Goal: Book appointment/travel/reservation

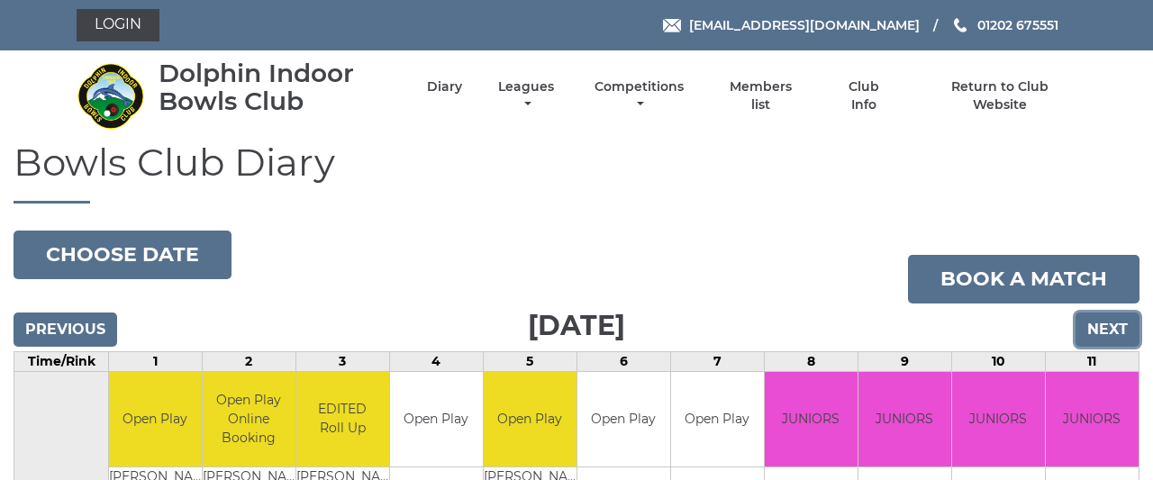
click at [1100, 322] on input "Next" at bounding box center [1108, 330] width 64 height 34
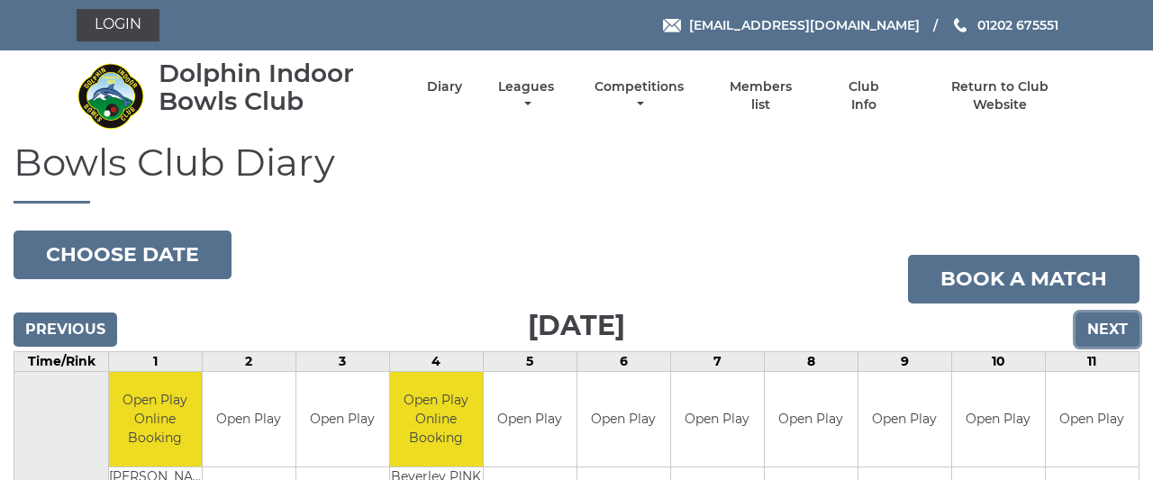
click at [1100, 322] on input "Next" at bounding box center [1108, 330] width 64 height 34
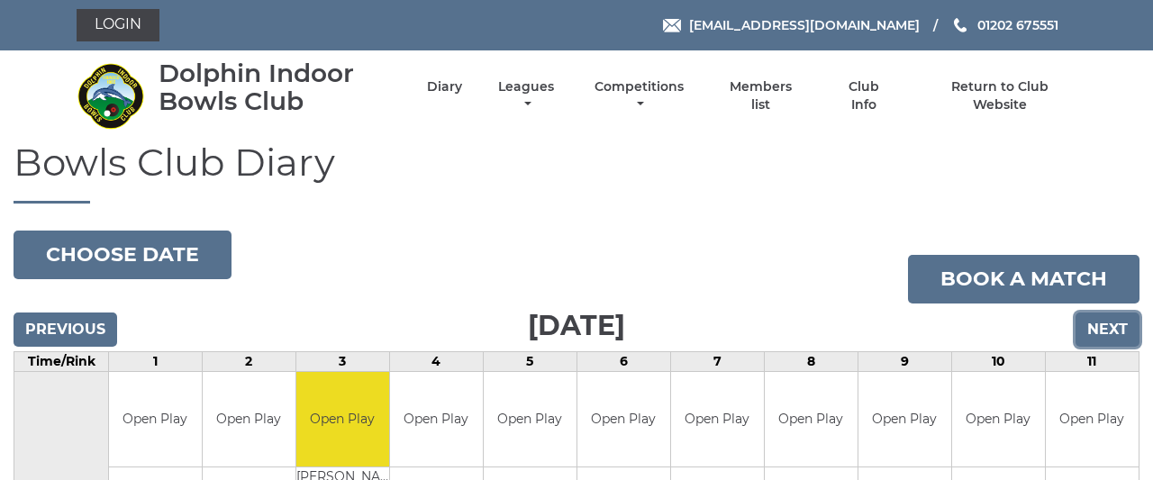
click at [1100, 322] on input "Next" at bounding box center [1108, 330] width 64 height 34
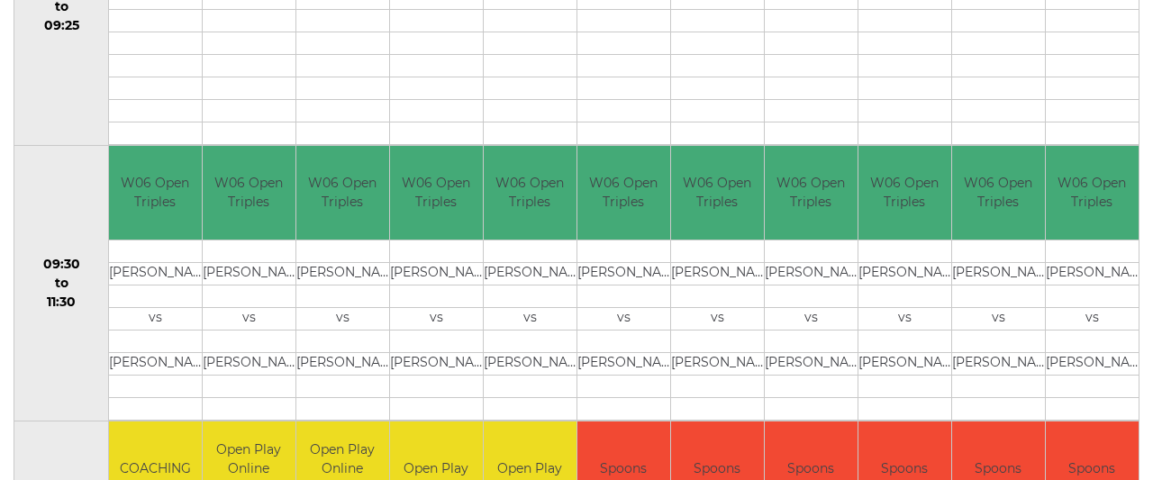
scroll to position [54, 0]
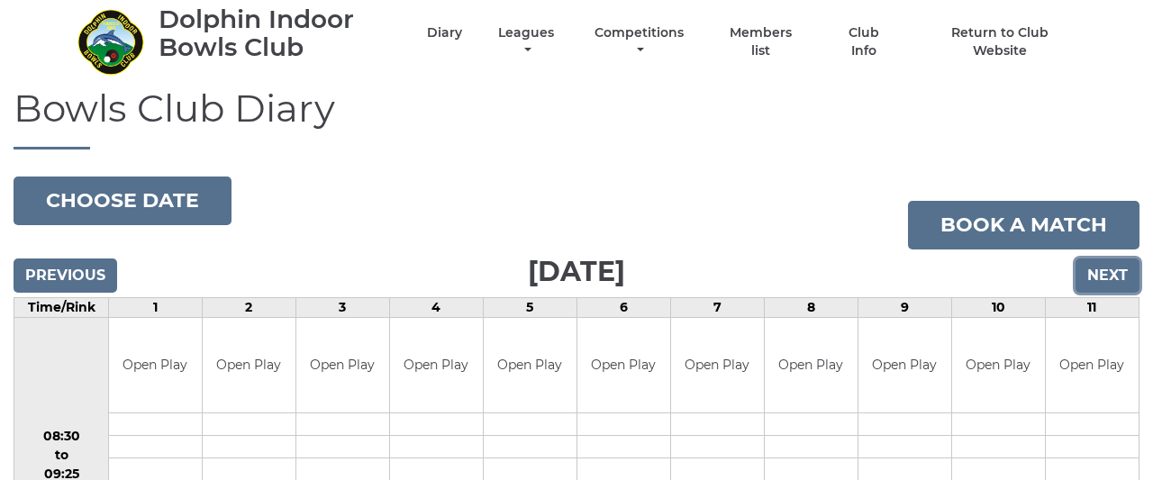
click at [1118, 267] on input "Next" at bounding box center [1108, 276] width 64 height 34
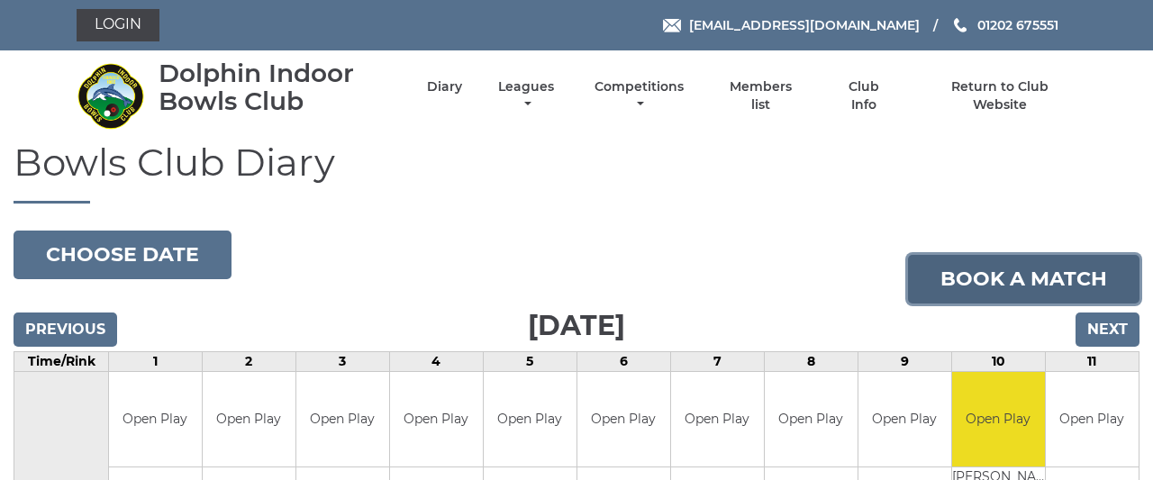
click at [1118, 267] on link "Book a match" at bounding box center [1024, 279] width 232 height 49
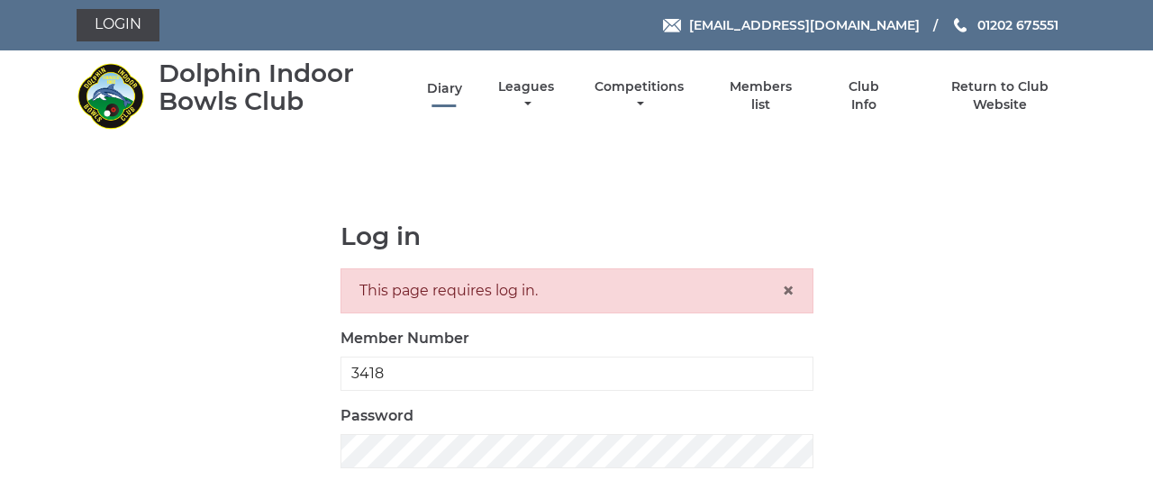
click at [449, 95] on link "Diary" at bounding box center [444, 88] width 35 height 17
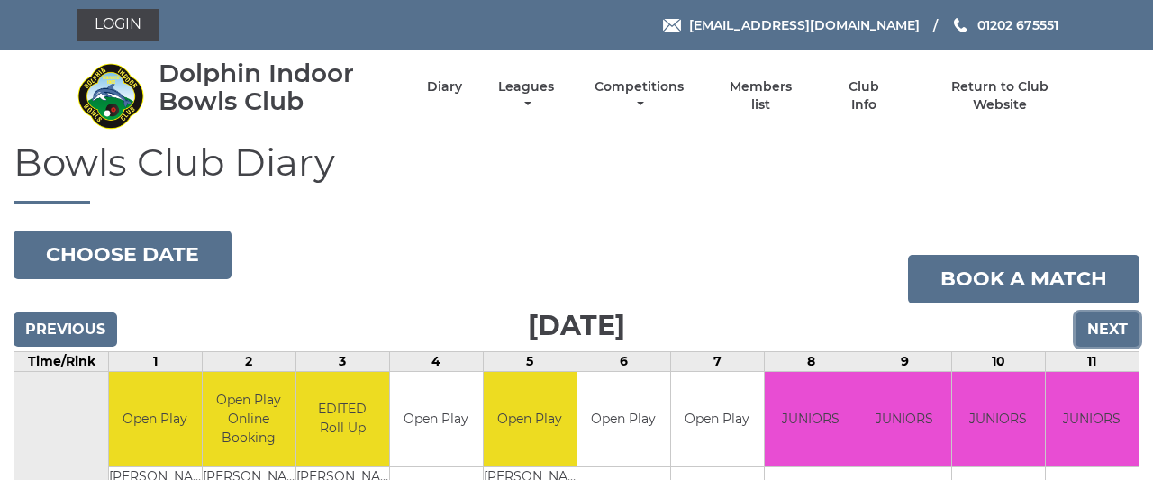
click at [1124, 325] on input "Next" at bounding box center [1108, 330] width 64 height 34
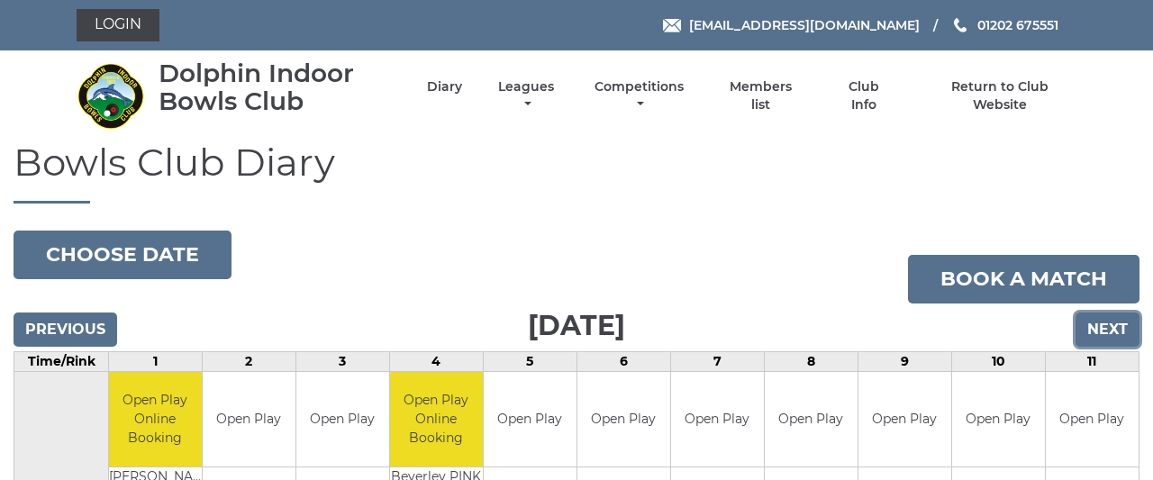
click at [1124, 325] on input "Next" at bounding box center [1108, 330] width 64 height 34
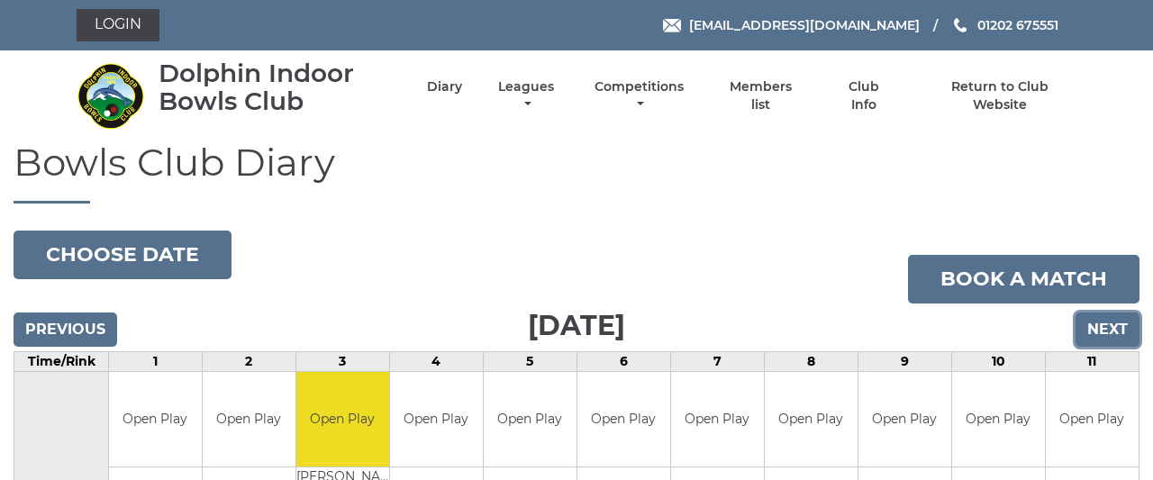
click at [1124, 325] on input "Next" at bounding box center [1108, 330] width 64 height 34
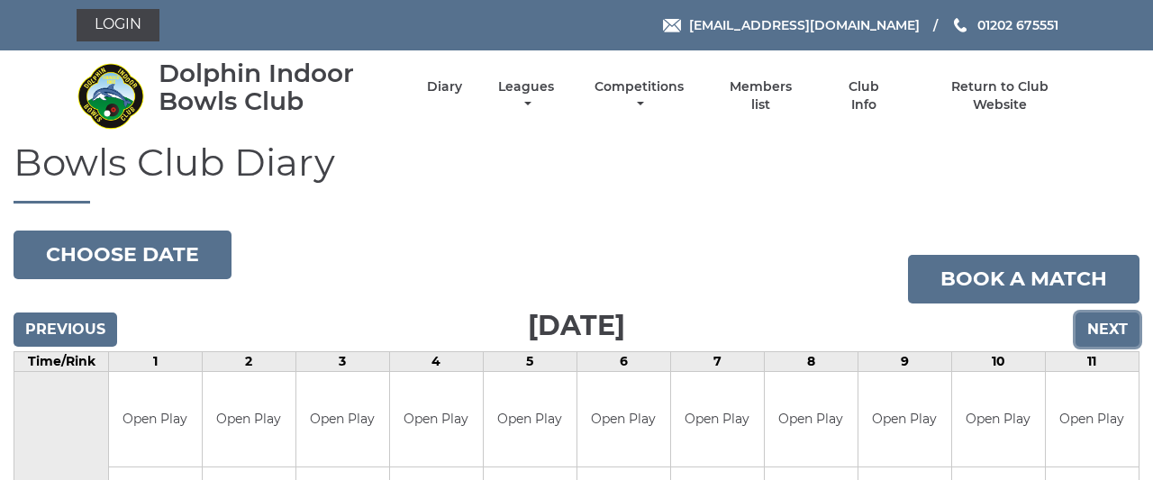
click at [1124, 325] on input "Next" at bounding box center [1108, 330] width 64 height 34
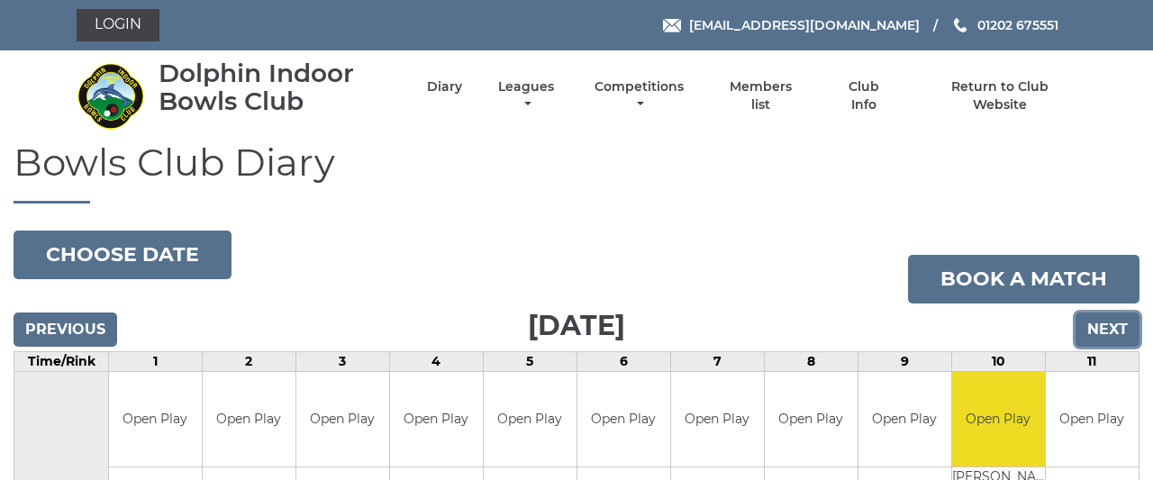
click at [1124, 325] on input "Next" at bounding box center [1108, 330] width 64 height 34
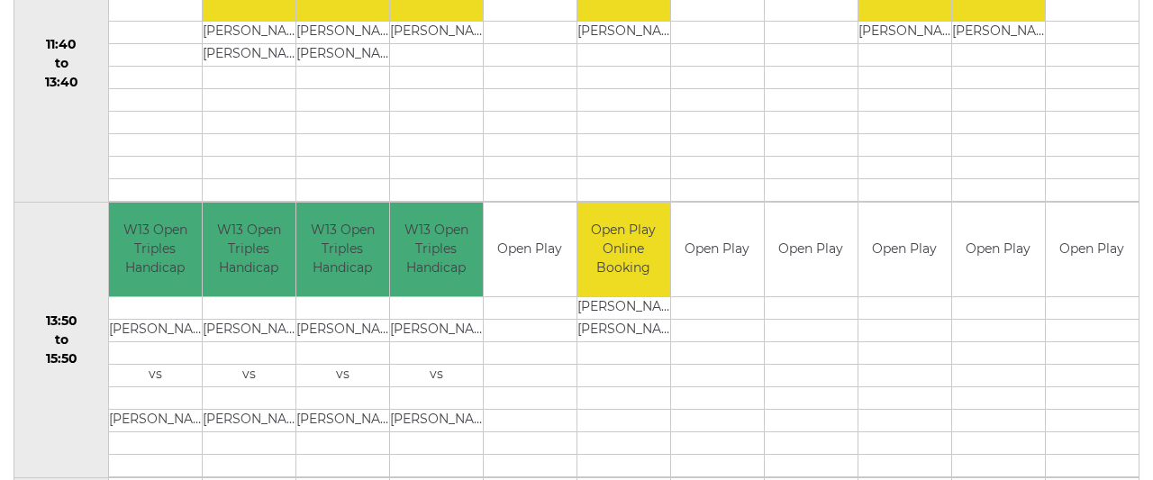
scroll to position [999, 0]
